Goal: Information Seeking & Learning: Check status

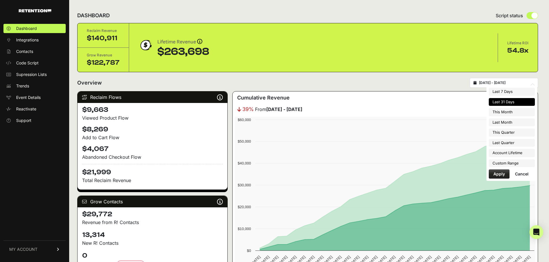
click at [515, 85] on input "[DATE] - [DATE]" at bounding box center [506, 83] width 55 height 5
click at [505, 152] on li "Account Lifetime" at bounding box center [511, 153] width 46 height 8
type input "[DATE] - [DATE]"
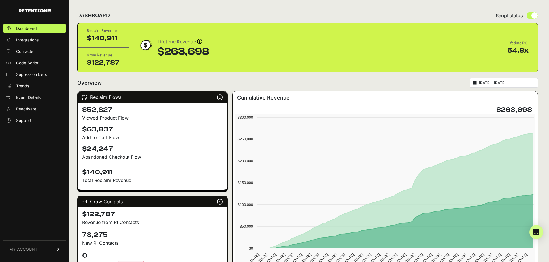
click at [31, 247] on span "MY ACCOUNT" at bounding box center [23, 250] width 28 height 6
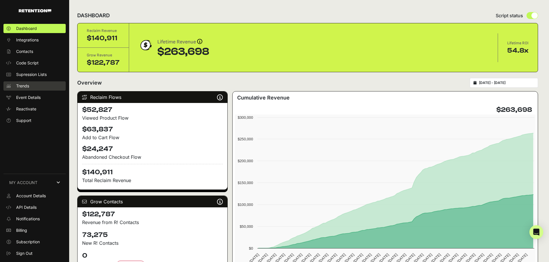
click at [22, 84] on span "Trends" at bounding box center [22, 86] width 13 height 6
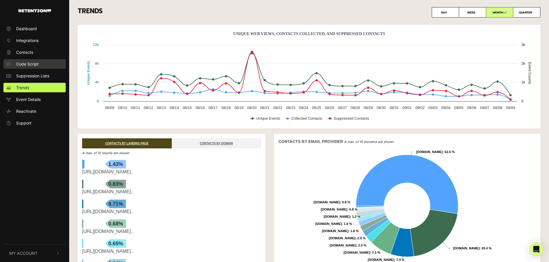
click at [29, 66] on span "Code Script" at bounding box center [27, 64] width 22 height 6
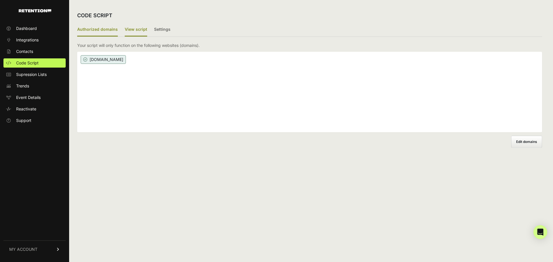
click at [129, 27] on label "View script" at bounding box center [136, 30] width 22 height 14
click at [0, 0] on input "View script" at bounding box center [0, 0] width 0 height 0
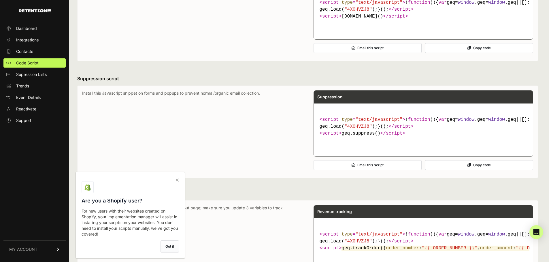
scroll to position [144, 0]
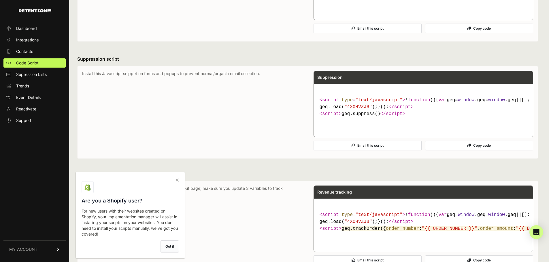
click at [165, 246] on label "Got it" at bounding box center [169, 247] width 18 height 12
click at [0, 0] on input "checkbox" at bounding box center [0, 0] width 0 height 0
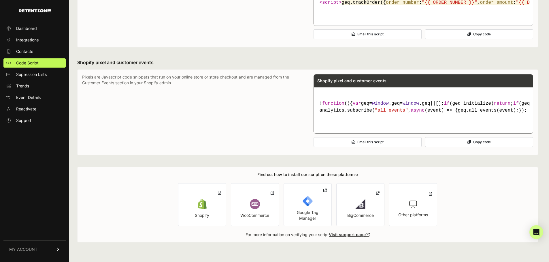
scroll to position [429, 0]
click at [206, 202] on img at bounding box center [202, 204] width 10 height 10
click at [45, 251] on link "MY ACCOUNT" at bounding box center [34, 250] width 62 height 18
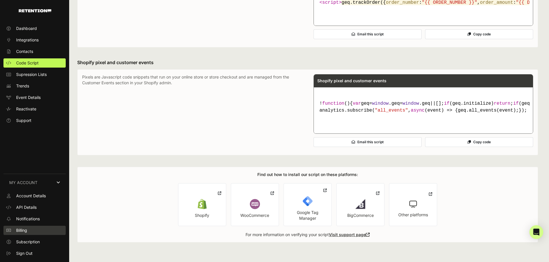
click at [31, 230] on link "Billing" at bounding box center [34, 230] width 62 height 9
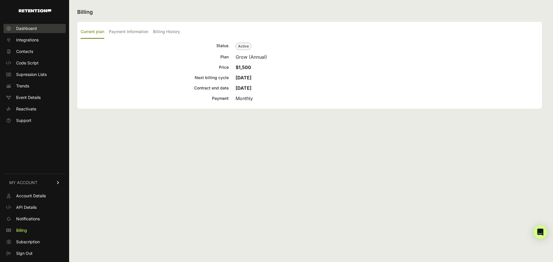
click at [20, 29] on span "Dashboard" at bounding box center [26, 29] width 21 height 6
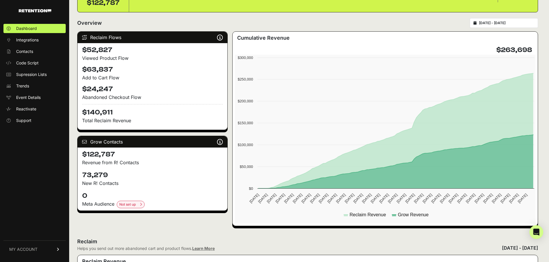
scroll to position [58, 0]
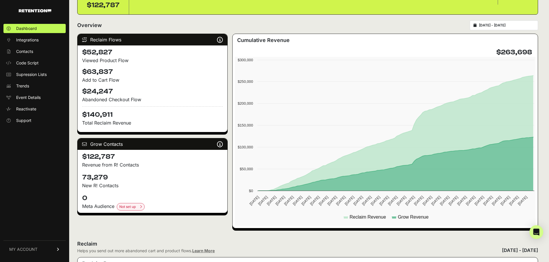
drag, startPoint x: 81, startPoint y: 157, endPoint x: 113, endPoint y: 155, distance: 31.4
click at [113, 155] on div "$122,787 Revenue from R! Contacts" at bounding box center [152, 160] width 150 height 21
copy h4 "$122,787"
drag, startPoint x: 112, startPoint y: 177, endPoint x: 73, endPoint y: 150, distance: 47.0
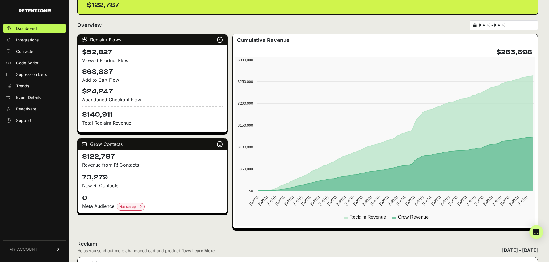
copy div "$122,787 Revenue from R! Contacts 73,279"
drag, startPoint x: 81, startPoint y: 116, endPoint x: 111, endPoint y: 114, distance: 30.0
click at [111, 114] on div "$52,827 Viewed Product Flow $63,837 Add to Cart Flow $24,247 Abandoned Checkout…" at bounding box center [152, 88] width 150 height 87
copy h4 "$140,911"
